Goal: Task Accomplishment & Management: Manage account settings

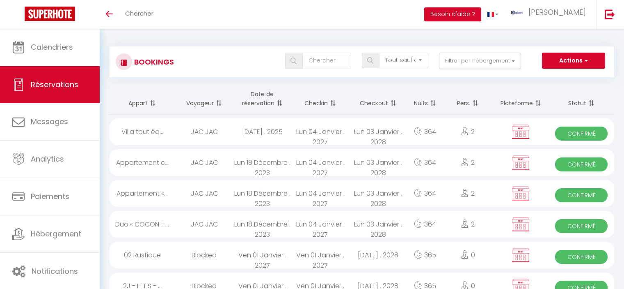
select select "not_cancelled"
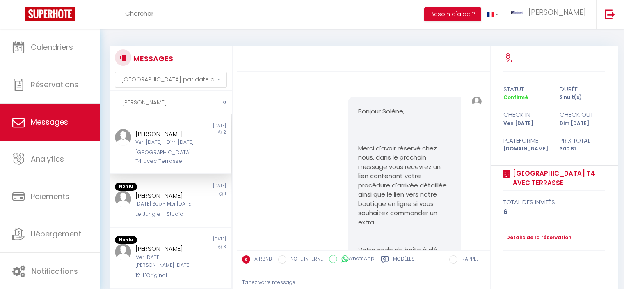
select select "message"
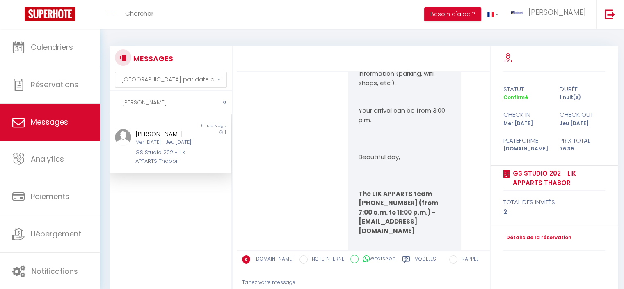
scroll to position [2662, 0]
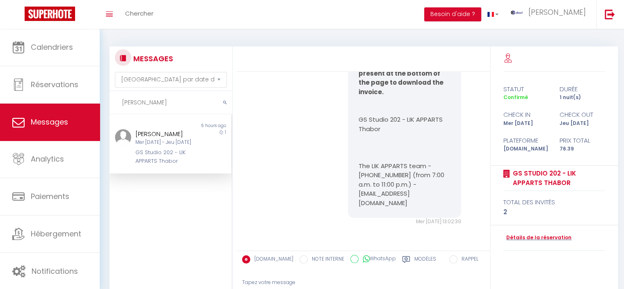
click at [170, 146] on div "Michael Goodliffe Mer 10 Sep - Jeu 11 Sep GS Studio 202 - LIK APPARTS Thabor" at bounding box center [165, 147] width 71 height 36
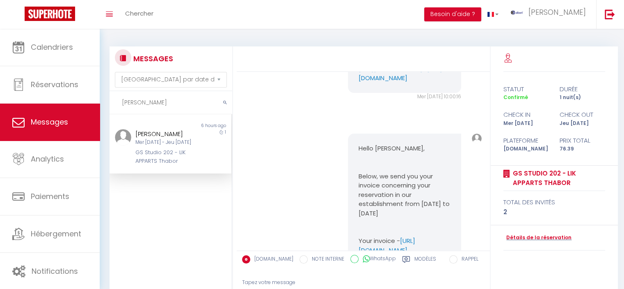
scroll to position [2334, 0]
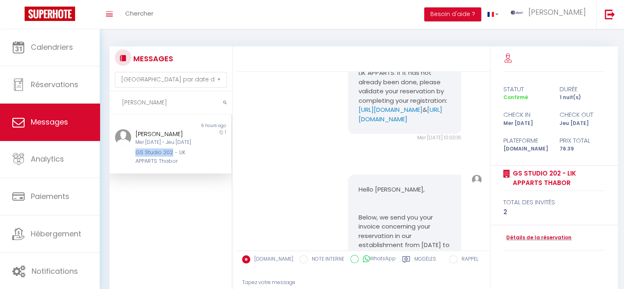
copy div "GS Studio 202"
drag, startPoint x: 133, startPoint y: 150, endPoint x: 170, endPoint y: 155, distance: 38.0
click at [170, 155] on div "Michael Goodliffe Mer 10 Sep - Jeu 11 Sep GS Studio 202 - LIK APPARTS Thabor" at bounding box center [165, 147] width 71 height 36
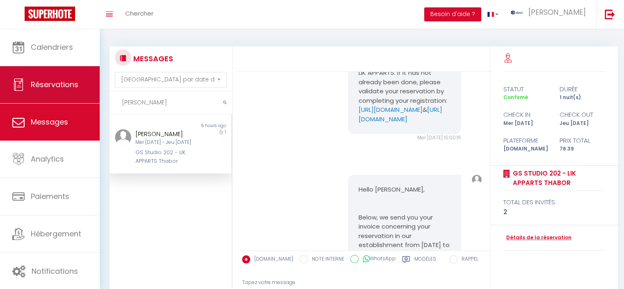
drag, startPoint x: 163, startPoint y: 105, endPoint x: 24, endPoint y: 99, distance: 138.5
click at [23, 104] on div "🟢 Des questions ou besoin d'assistance pour la migration AirBnB? Connectez-vous…" at bounding box center [312, 199] width 624 height 341
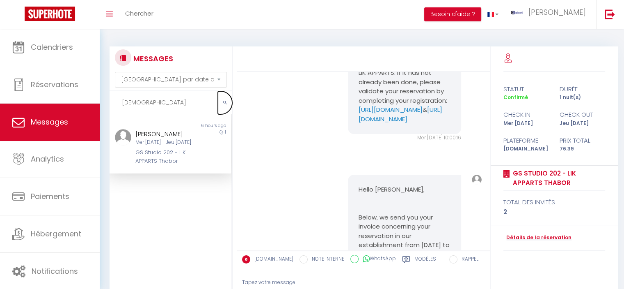
click at [227, 97] on button "submit" at bounding box center [225, 102] width 14 height 23
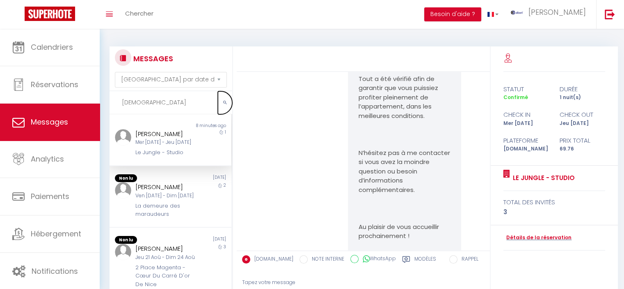
scroll to position [2173, 0]
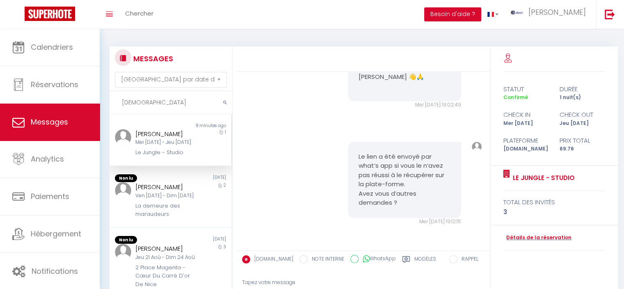
drag, startPoint x: 140, startPoint y: 142, endPoint x: 184, endPoint y: 150, distance: 44.6
click at [140, 143] on div "Mer 10 Sep - Jeu 11 Sep" at bounding box center [165, 142] width 60 height 8
drag, startPoint x: 179, startPoint y: 109, endPoint x: 106, endPoint y: 98, distance: 73.9
click at [106, 98] on div "MESSAGES Trier par date de réservation Trier par date de message Esra Non lu 8 …" at bounding box center [168, 203] width 129 height 314
paste input "saaiman"
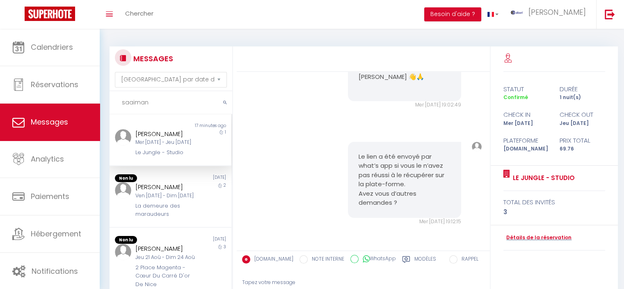
type input "saaiman"
click at [226, 100] on icon "submit" at bounding box center [225, 102] width 4 height 5
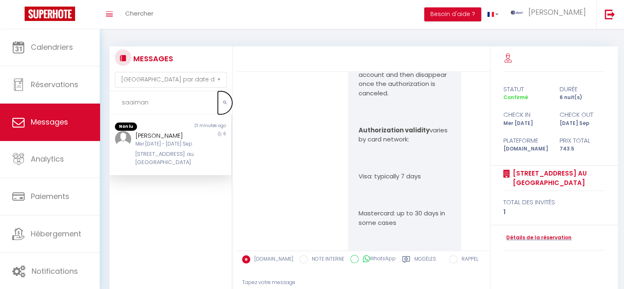
scroll to position [5533, 0]
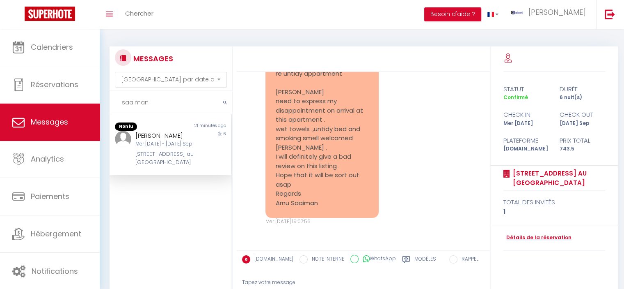
click at [150, 154] on div "[STREET_ADDRESS] au [GEOGRAPHIC_DATA]" at bounding box center [165, 158] width 60 height 17
drag, startPoint x: 145, startPoint y: 134, endPoint x: 133, endPoint y: 134, distance: 11.5
click at [133, 134] on div "Arnu Saaiman Mer 10 Sep - Mar 16 Sep 45 Boulevard Stalingrad - Grand T2 au Port…" at bounding box center [165, 149] width 71 height 36
copy div "Arnu"
drag, startPoint x: 180, startPoint y: 133, endPoint x: 131, endPoint y: 136, distance: 48.9
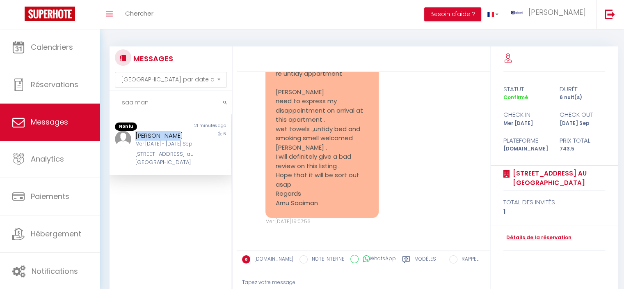
click at [131, 136] on div "Arnu Saaiman Mer 10 Sep - Mar 16 Sep 45 Boulevard Stalingrad - Grand T2 au Port…" at bounding box center [165, 149] width 71 height 36
copy div "[STREET_ADDRESS] au [GEOGRAPHIC_DATA]"
drag, startPoint x: 131, startPoint y: 155, endPoint x: 192, endPoint y: 172, distance: 63.5
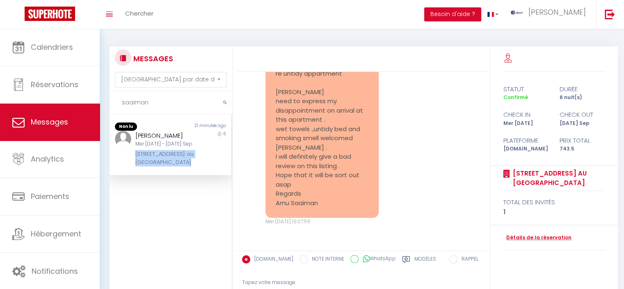
click at [192, 167] on div "Arnu Saaiman Mer 10 Sep - Mar 16 Sep 45 Boulevard Stalingrad - Grand T2 au Port…" at bounding box center [165, 149] width 71 height 36
click at [171, 163] on div "[STREET_ADDRESS] au [GEOGRAPHIC_DATA]" at bounding box center [165, 158] width 60 height 17
copy div "Arnu Saaiman"
drag, startPoint x: 192, startPoint y: 134, endPoint x: 134, endPoint y: 134, distance: 57.5
click at [134, 134] on div "Arnu Saaiman Mer 10 Sep - Mar 16 Sep 45 Boulevard Stalingrad - Grand T2 au Port…" at bounding box center [165, 149] width 71 height 36
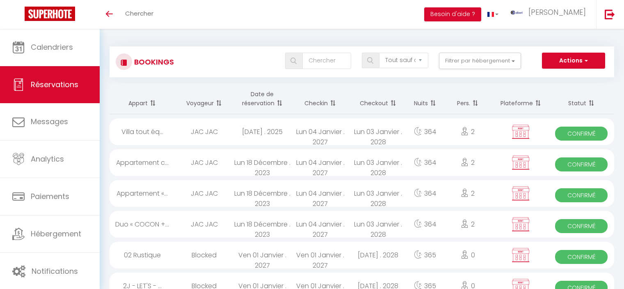
select select "not_cancelled"
